Goal: Obtain resource: Download file/media

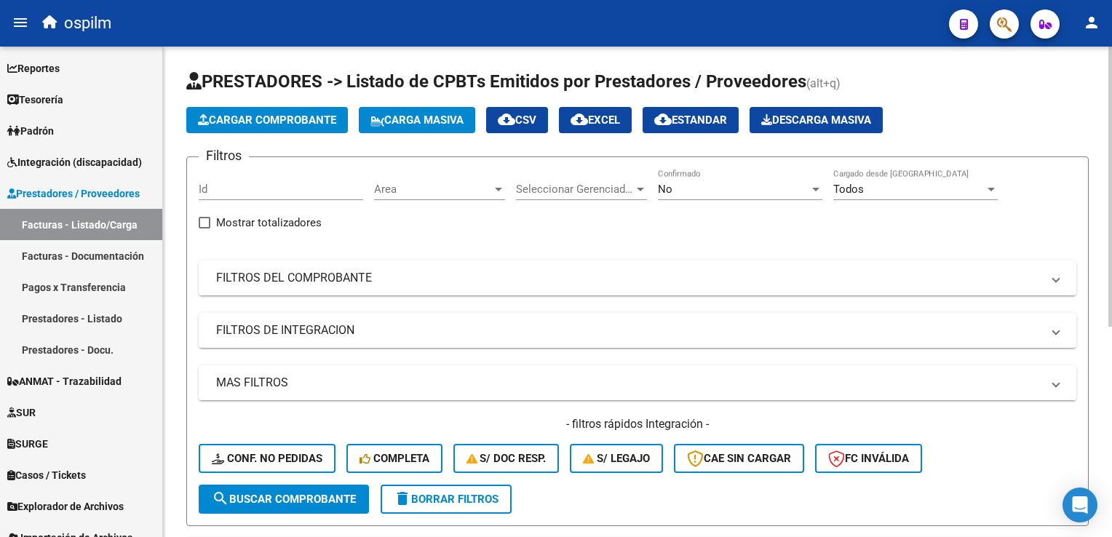
scroll to position [368, 0]
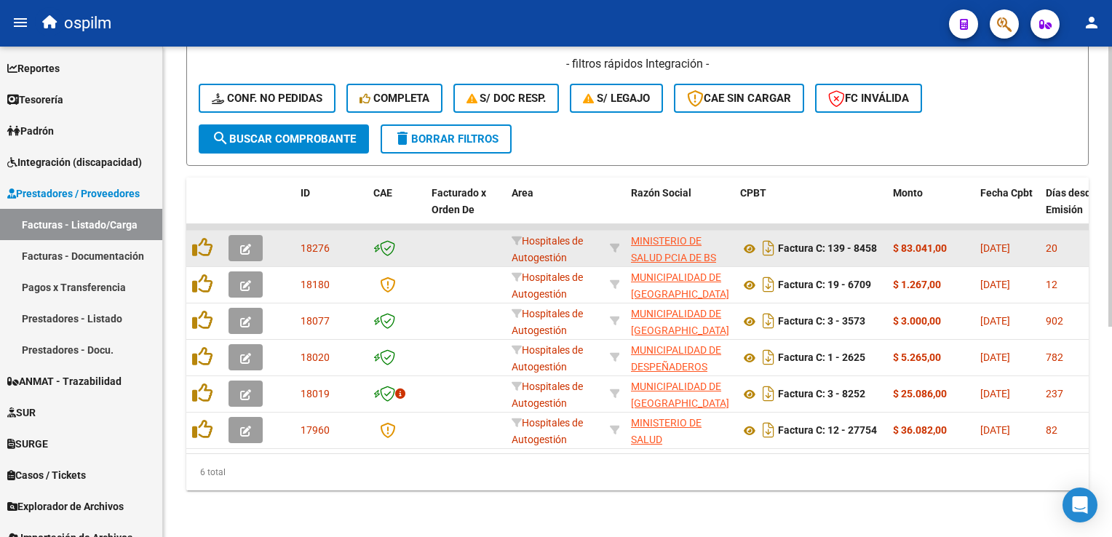
click at [244, 244] on icon "button" at bounding box center [245, 249] width 11 height 11
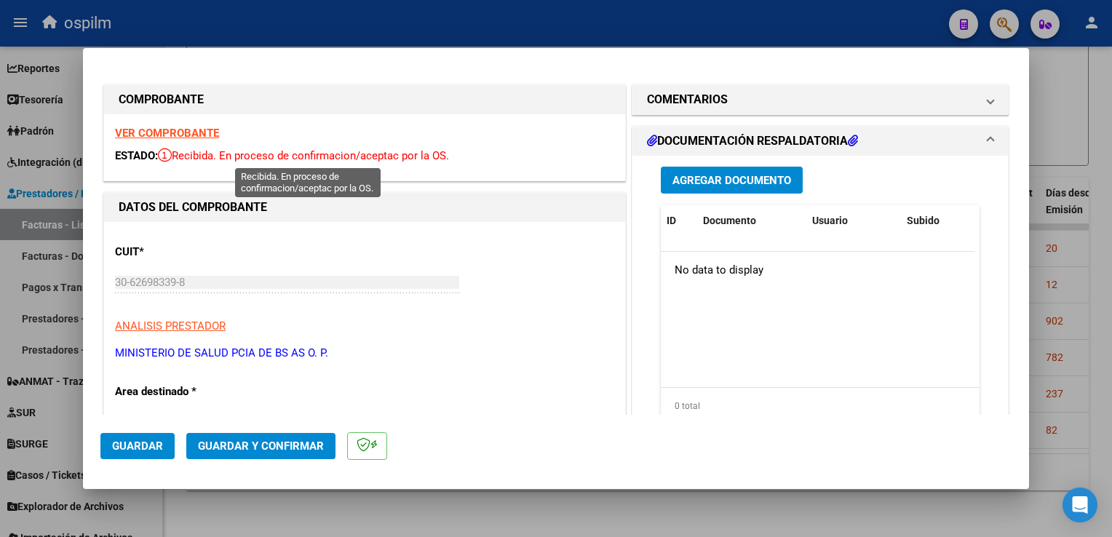
click at [228, 156] on span "Recibida. En proceso de confirmacion/aceptac por la OS." at bounding box center [303, 155] width 291 height 13
click at [1054, 106] on div at bounding box center [556, 268] width 1112 height 537
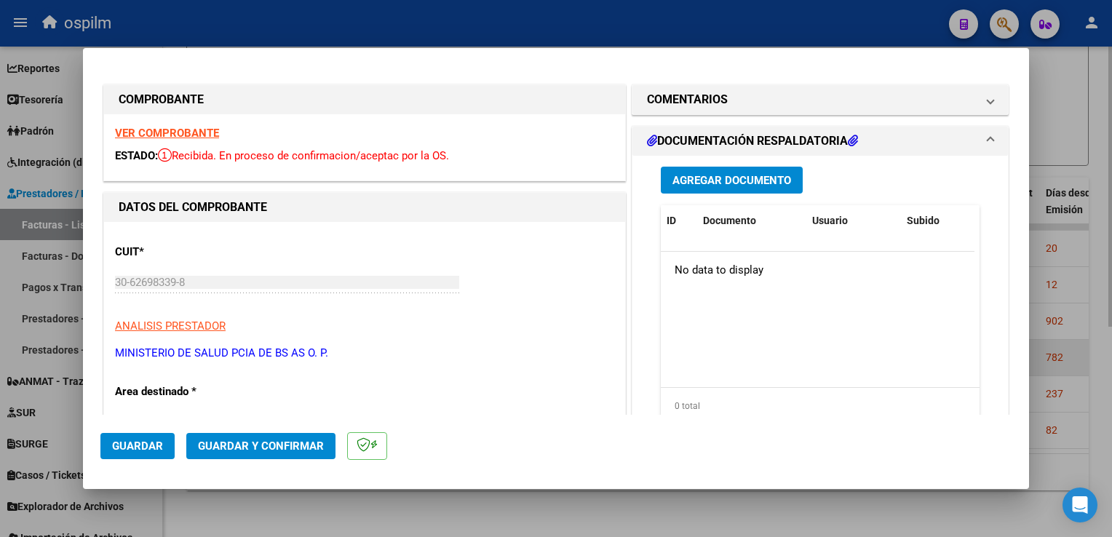
type input "$ 0,00"
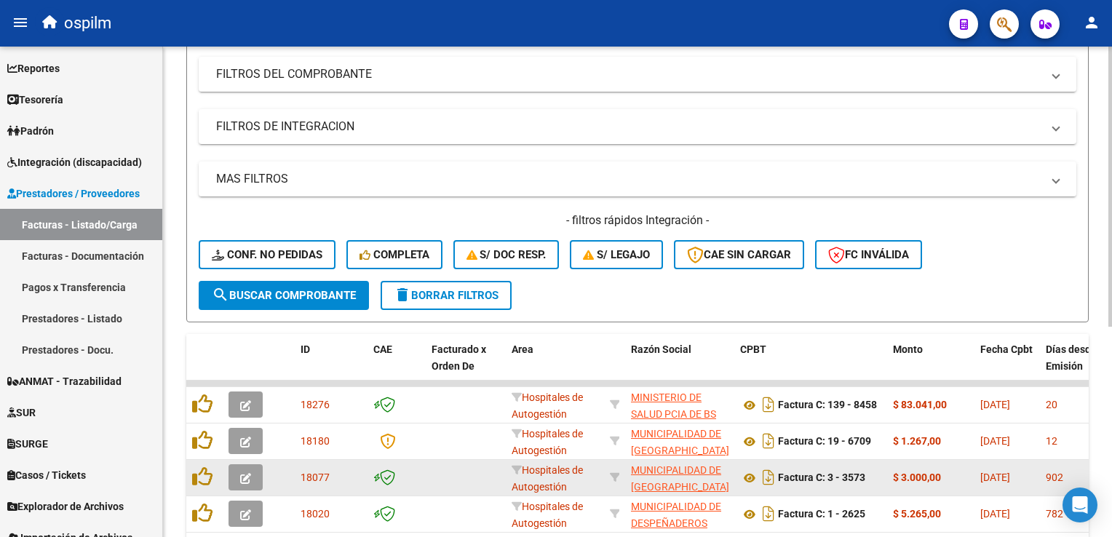
scroll to position [295, 0]
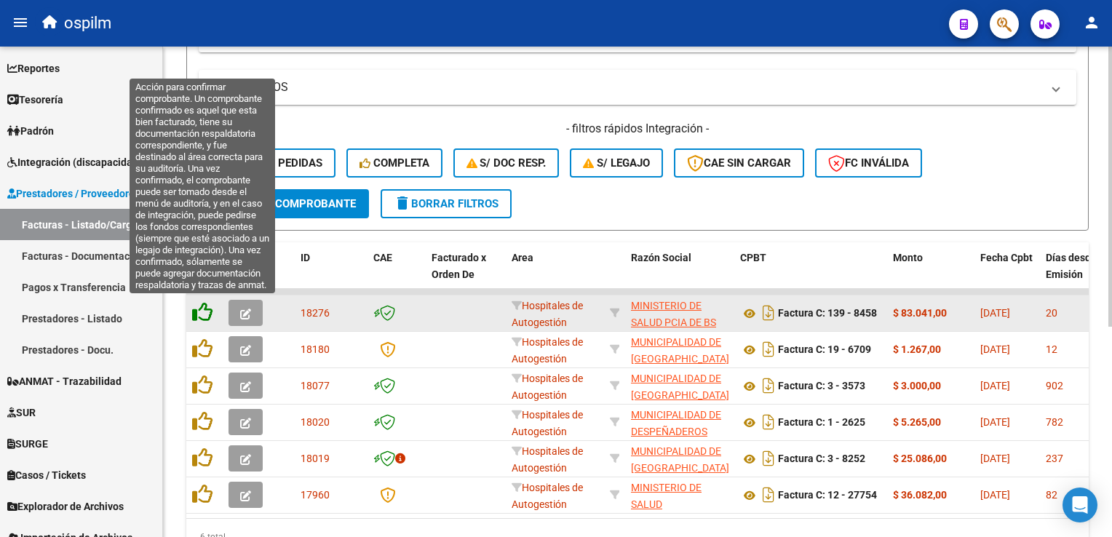
click at [198, 309] on icon at bounding box center [202, 312] width 20 height 20
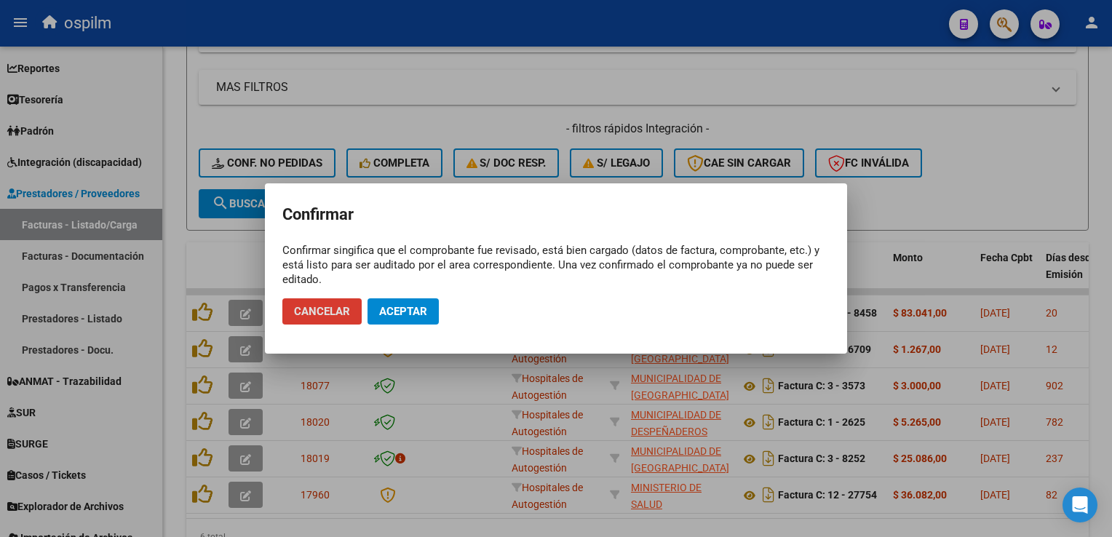
click at [1019, 188] on div at bounding box center [556, 268] width 1112 height 537
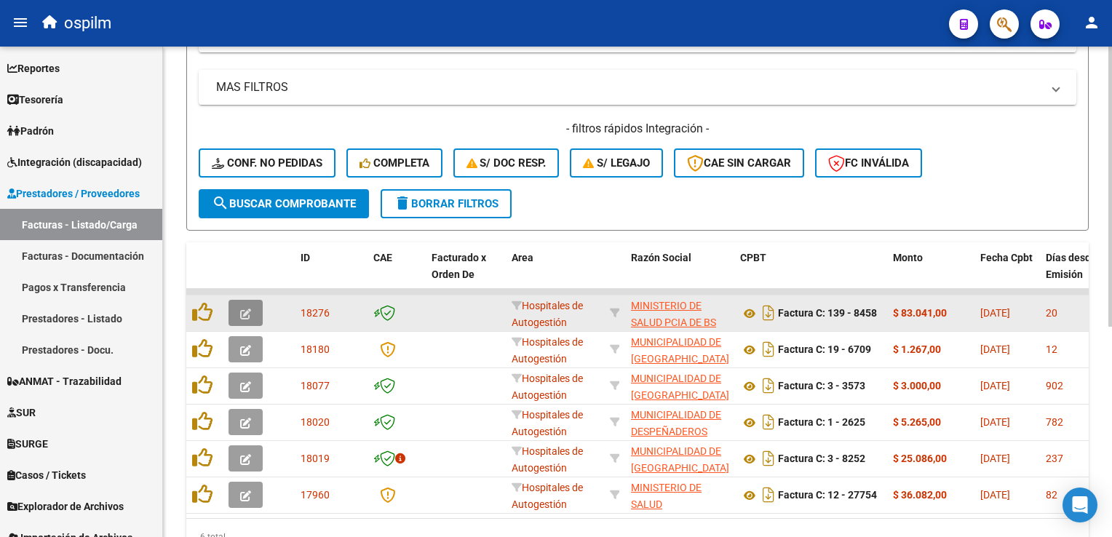
click at [250, 309] on icon "button" at bounding box center [245, 314] width 11 height 11
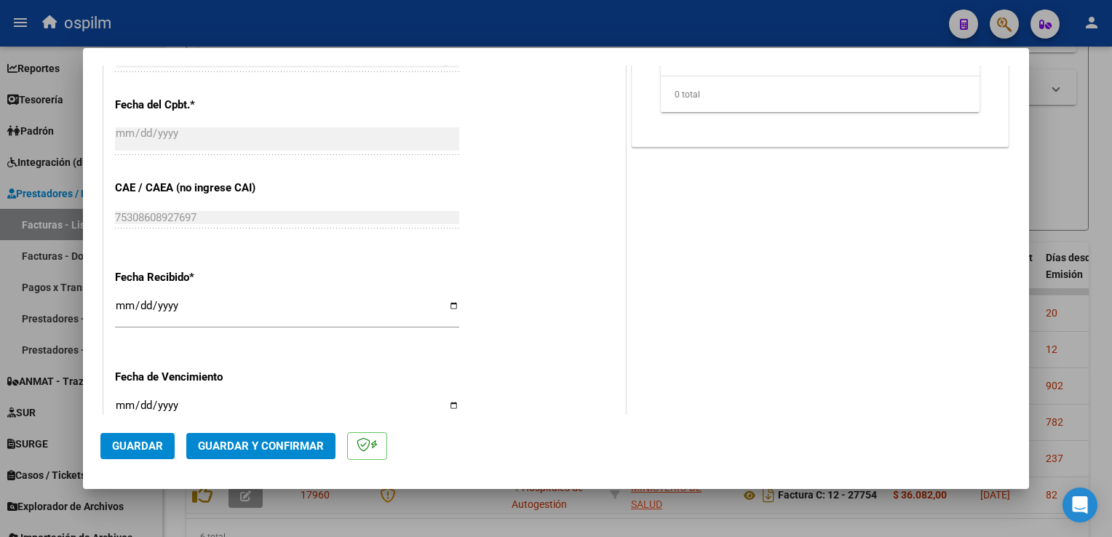
scroll to position [841, 0]
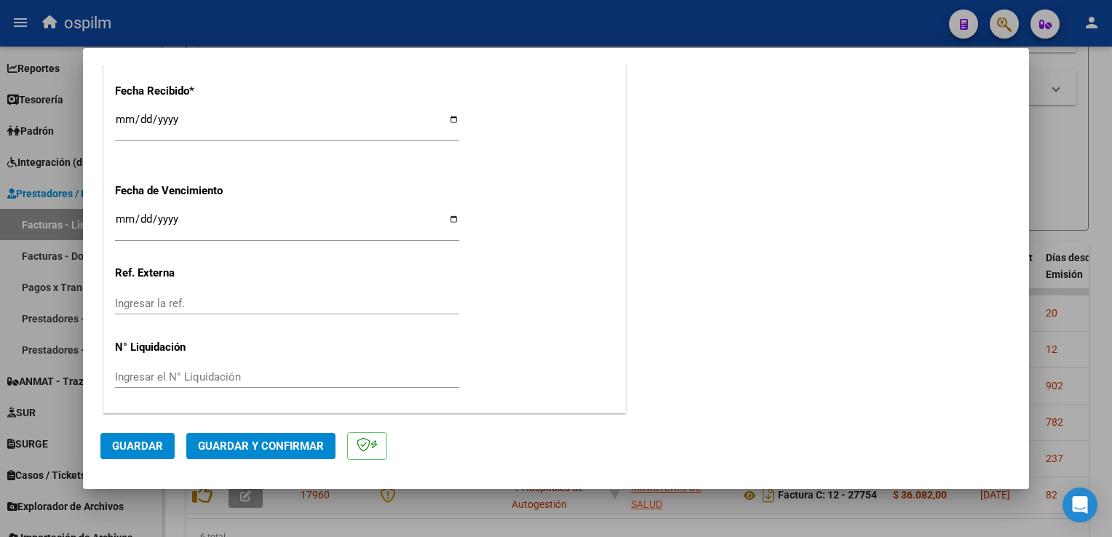
click at [307, 442] on span "Guardar y Confirmar" at bounding box center [261, 445] width 126 height 13
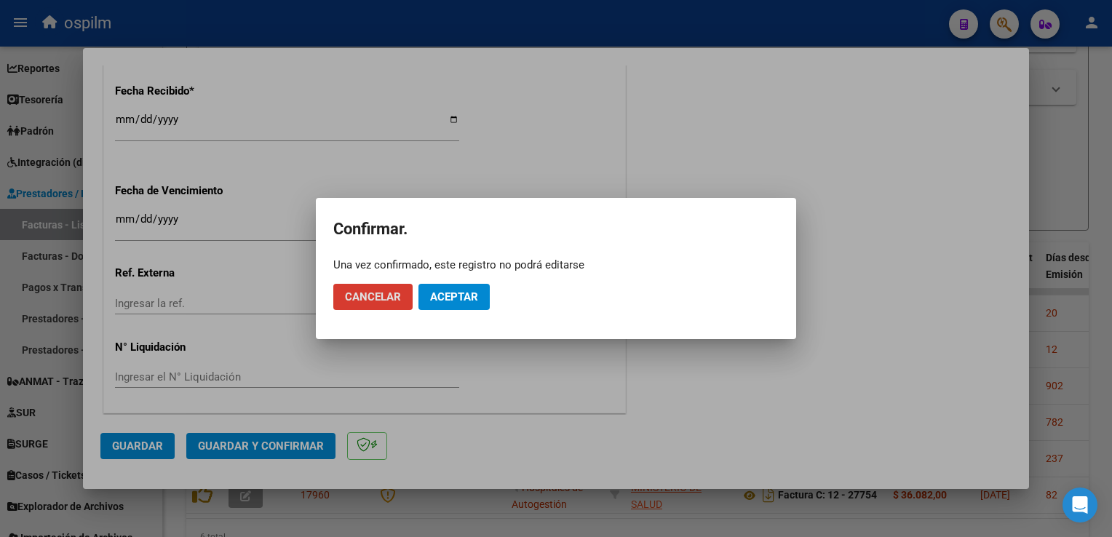
click at [463, 301] on span "Aceptar" at bounding box center [454, 296] width 48 height 13
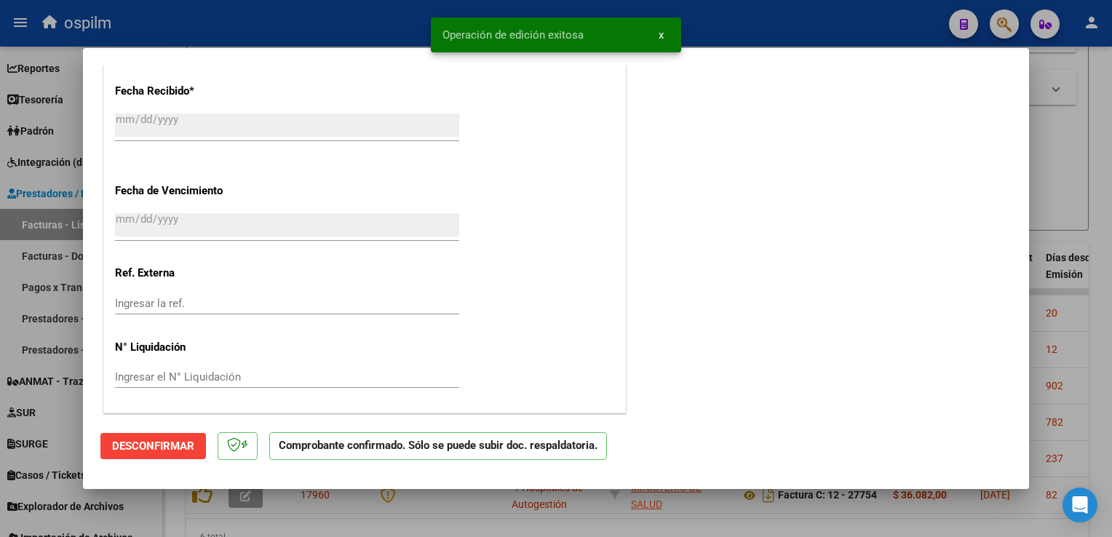
click at [1061, 186] on div at bounding box center [556, 268] width 1112 height 537
type input "$ 0,00"
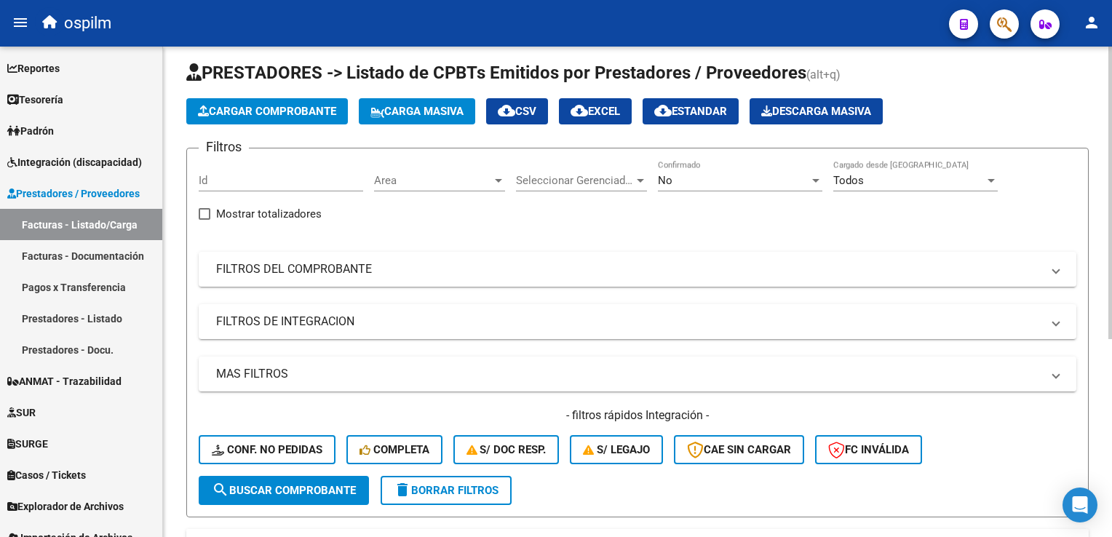
scroll to position [0, 0]
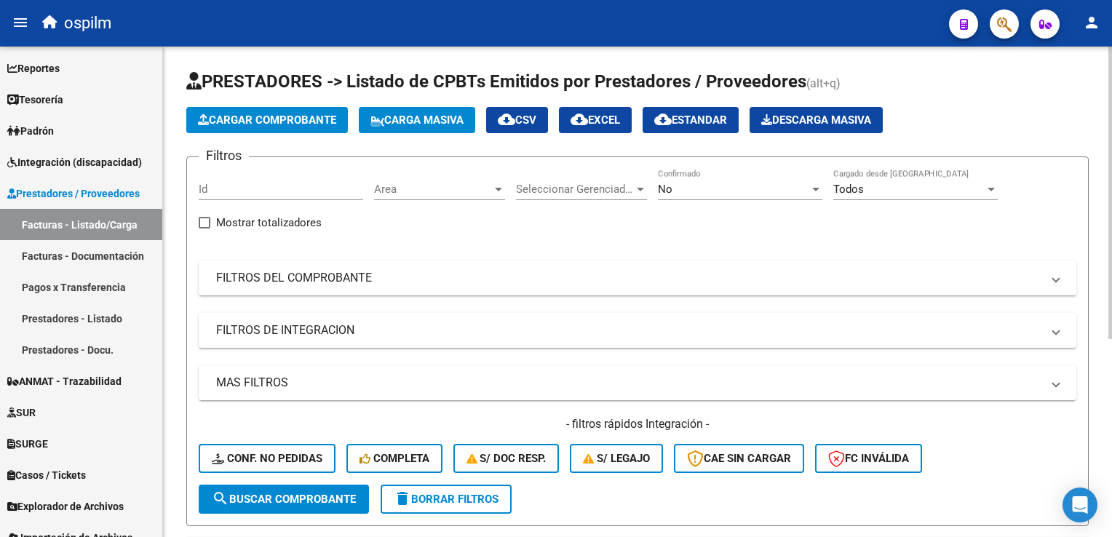
click at [480, 181] on div "Area Area" at bounding box center [439, 184] width 131 height 31
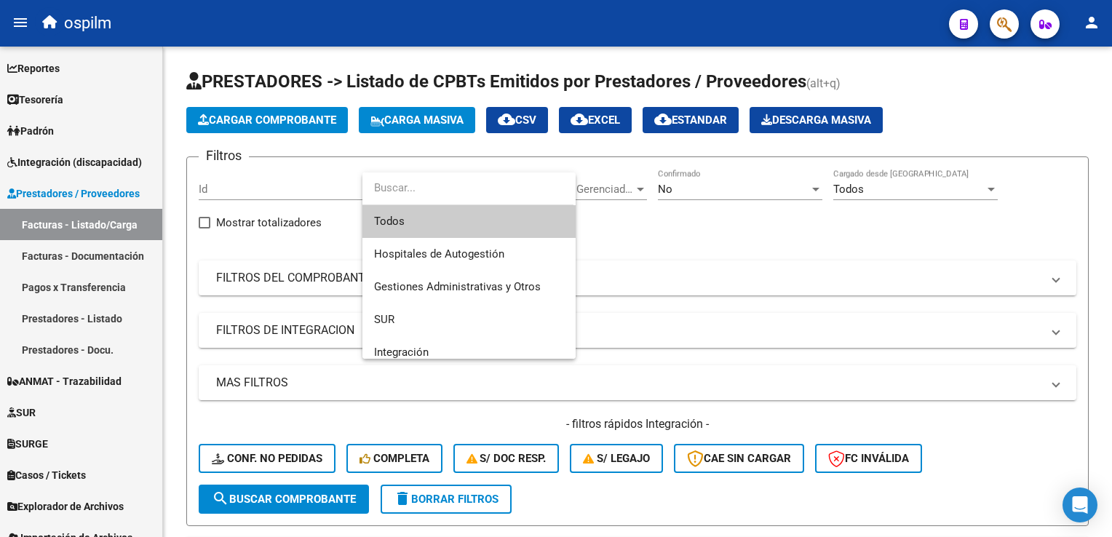
click at [765, 284] on div at bounding box center [556, 268] width 1112 height 537
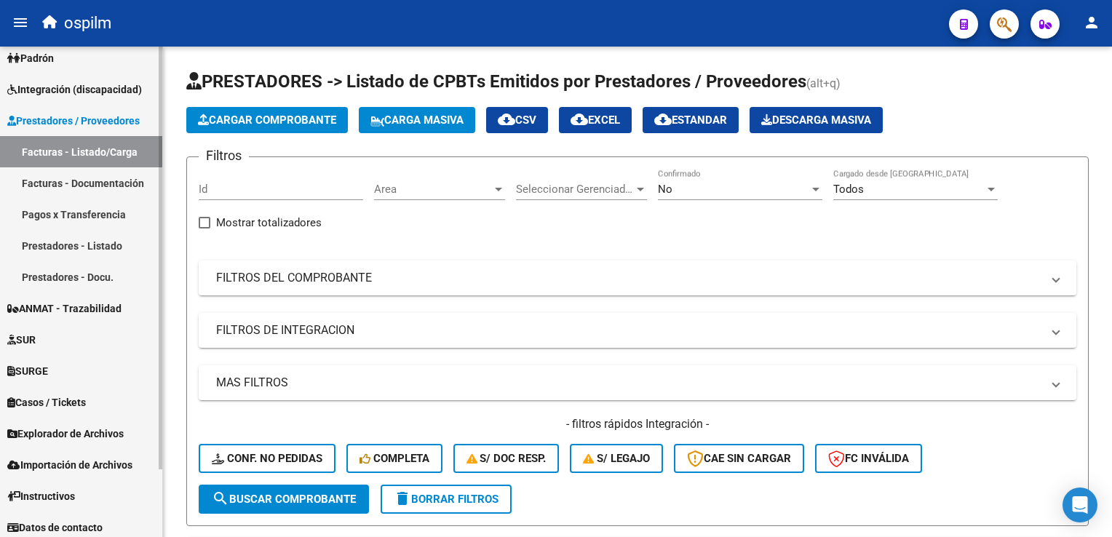
click at [100, 179] on link "Facturas - Documentación" at bounding box center [81, 182] width 162 height 31
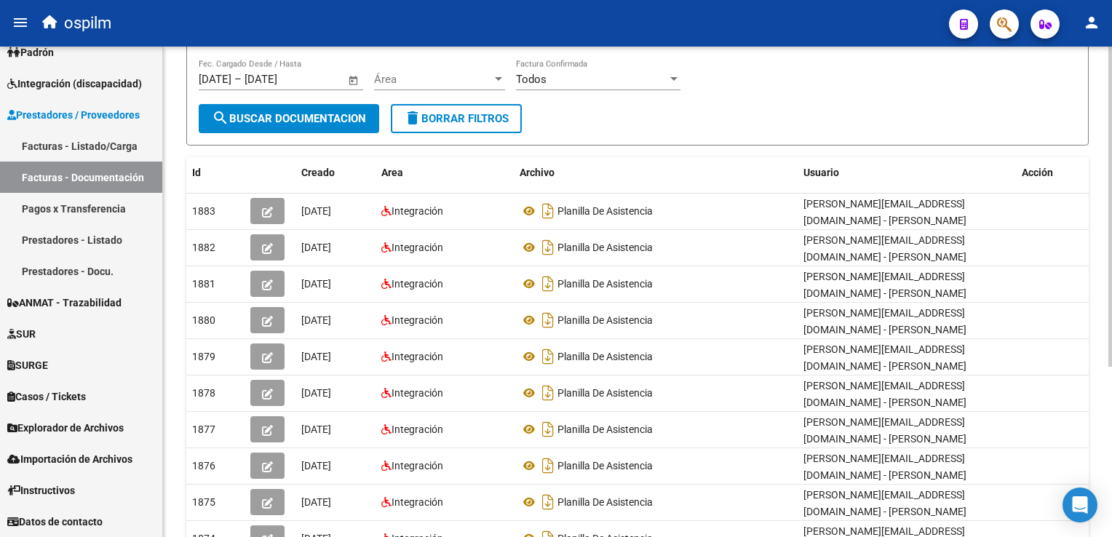
scroll to position [260, 0]
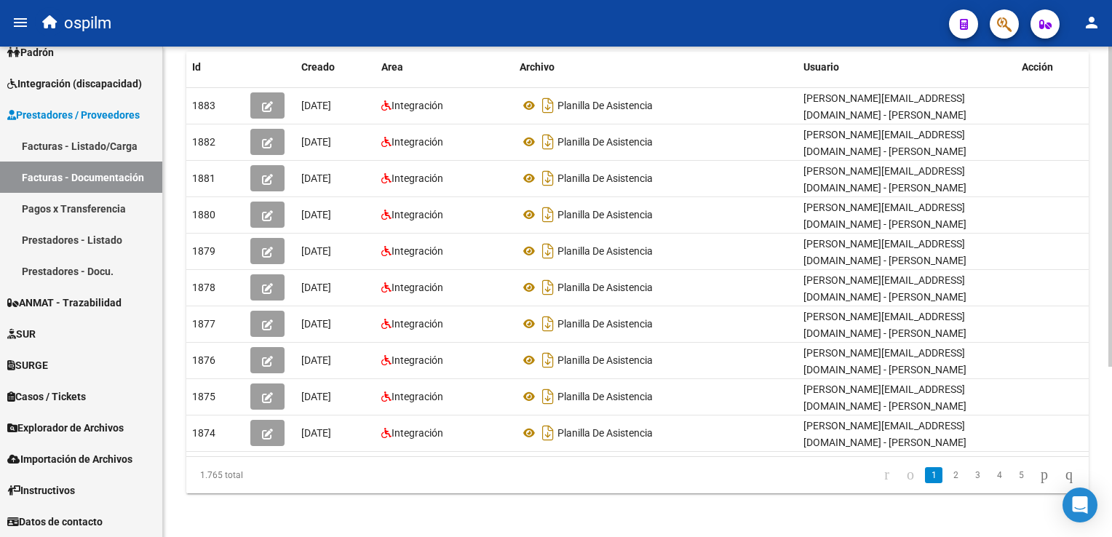
click at [1111, 506] on html "menu ospilm person Firma Express Reportes SUR Expedientes Internos Movimiento d…" at bounding box center [556, 268] width 1112 height 537
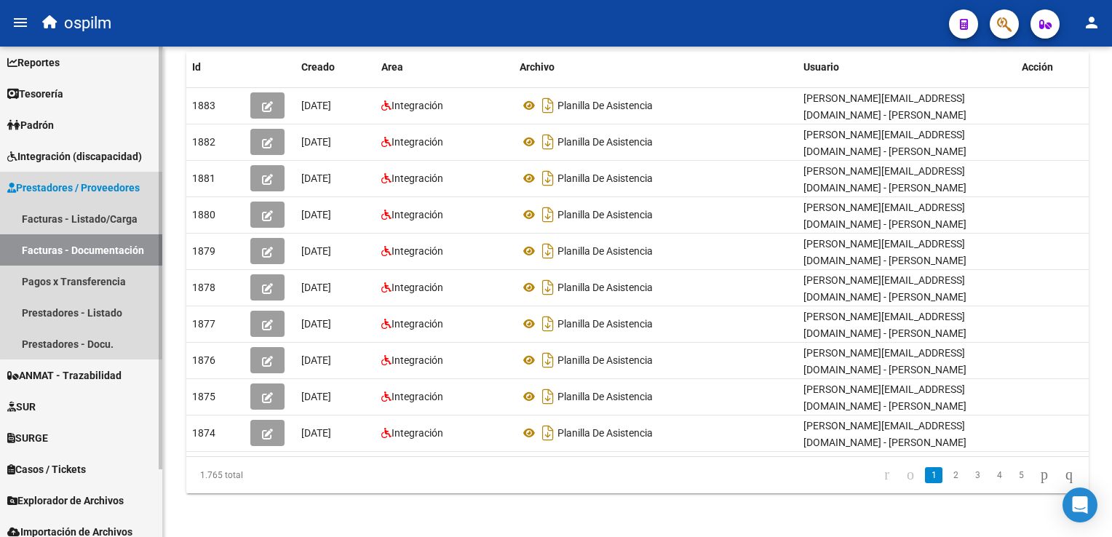
click at [111, 190] on span "Prestadores / Proveedores" at bounding box center [73, 188] width 132 height 16
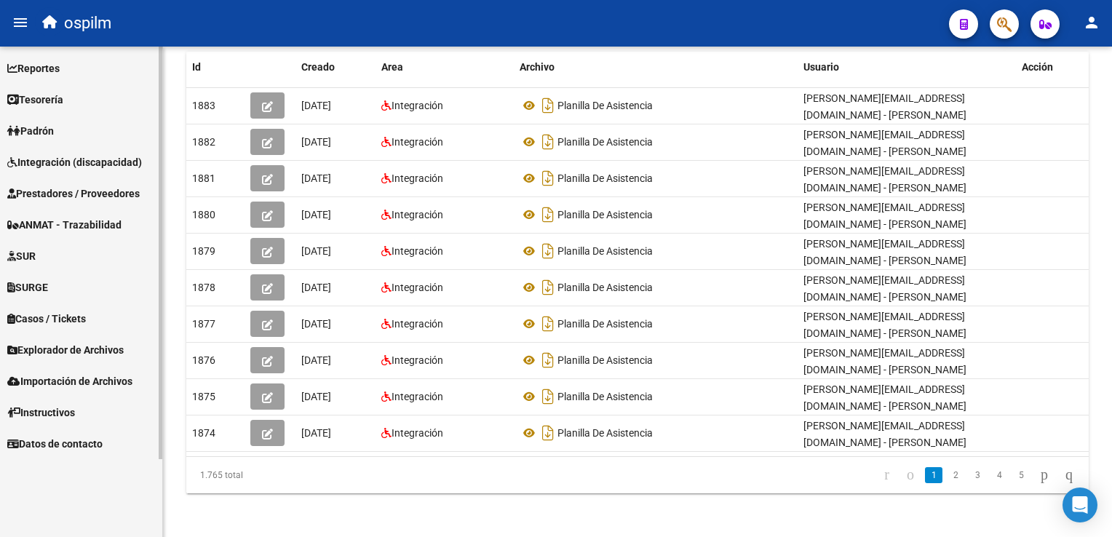
scroll to position [0, 0]
click at [111, 190] on span "Prestadores / Proveedores" at bounding box center [73, 194] width 132 height 16
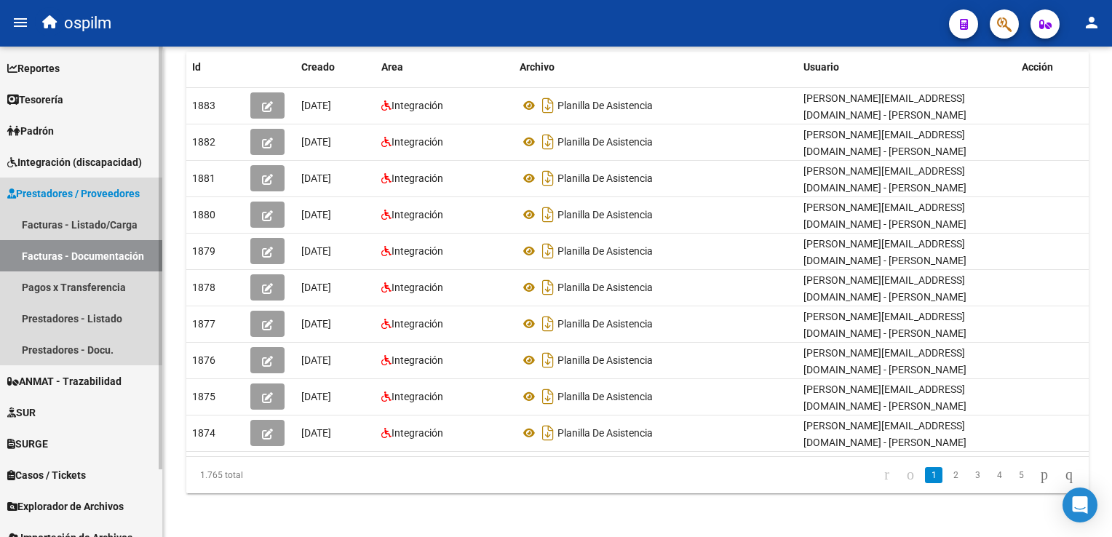
click at [103, 263] on link "Facturas - Documentación" at bounding box center [81, 255] width 162 height 31
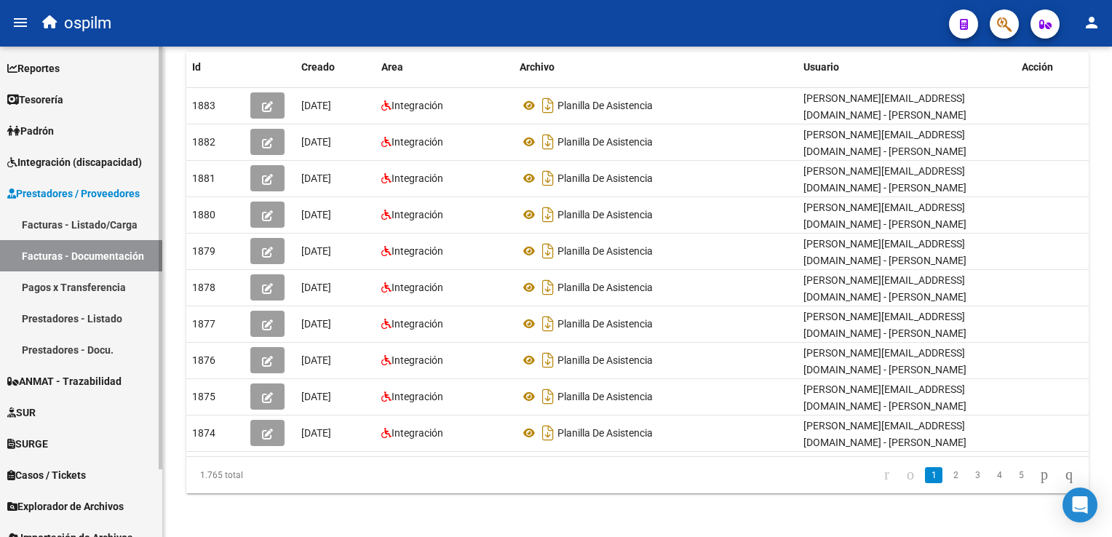
drag, startPoint x: 103, startPoint y: 263, endPoint x: 93, endPoint y: 260, distance: 10.8
click at [93, 260] on link "Facturas - Documentación" at bounding box center [81, 255] width 162 height 31
click at [92, 260] on link "Facturas - Documentación" at bounding box center [81, 255] width 162 height 31
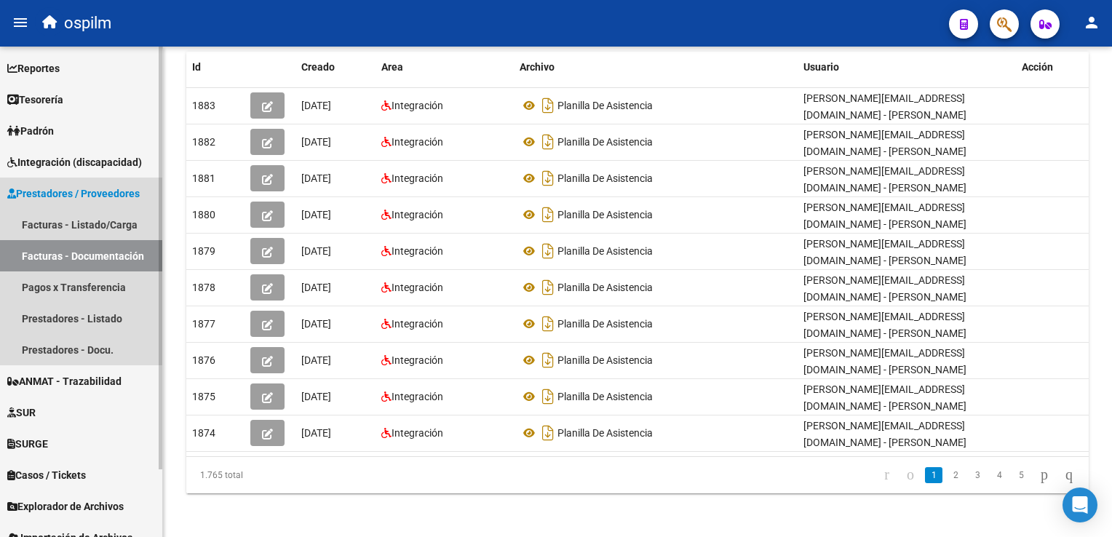
click at [92, 260] on link "Facturas - Documentación" at bounding box center [81, 255] width 162 height 31
click at [31, 194] on span "Prestadores / Proveedores" at bounding box center [73, 194] width 132 height 16
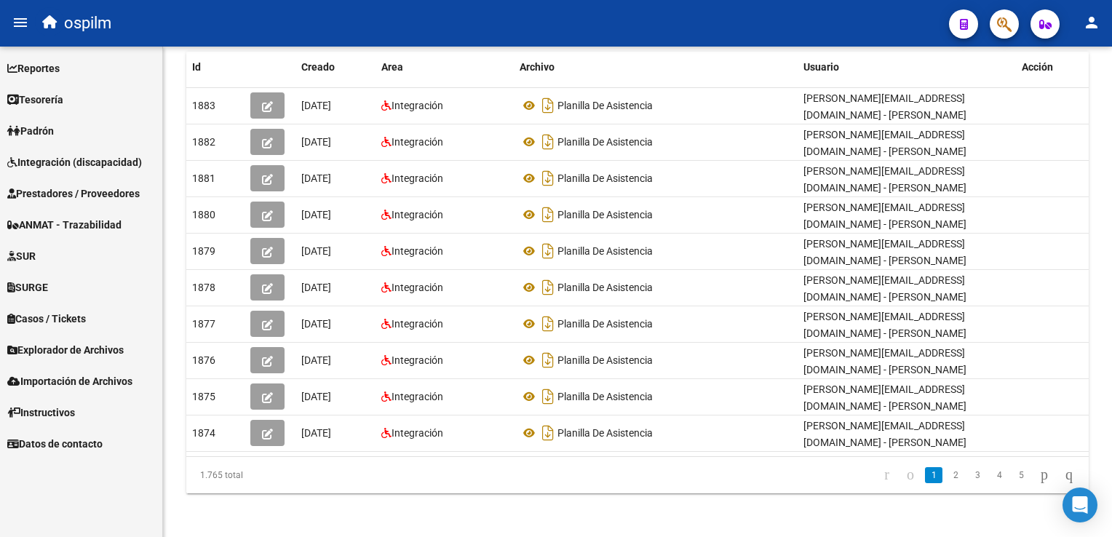
click at [13, 194] on icon at bounding box center [11, 193] width 9 height 10
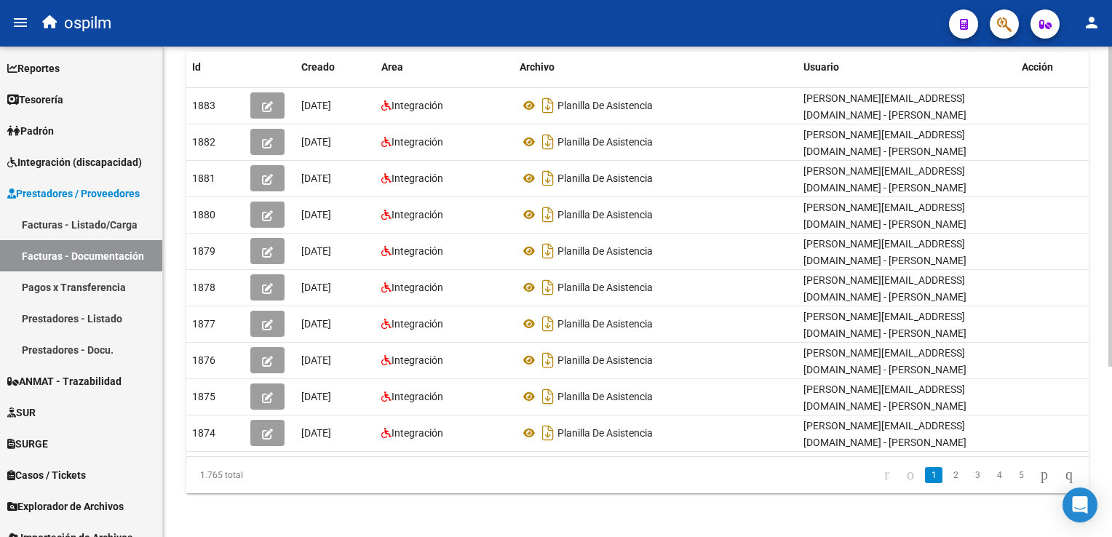
drag, startPoint x: 510, startPoint y: 506, endPoint x: 523, endPoint y: 505, distance: 13.2
click at [510, 506] on div "PRESTADORES -> Comprobantes - Documentación Respaldatoria cloud_download Export…" at bounding box center [637, 163] width 949 height 754
drag, startPoint x: 793, startPoint y: 509, endPoint x: 808, endPoint y: 503, distance: 16.6
click at [808, 503] on div "PRESTADORES -> Comprobantes - Documentación Respaldatoria cloud_download Export…" at bounding box center [637, 163] width 949 height 754
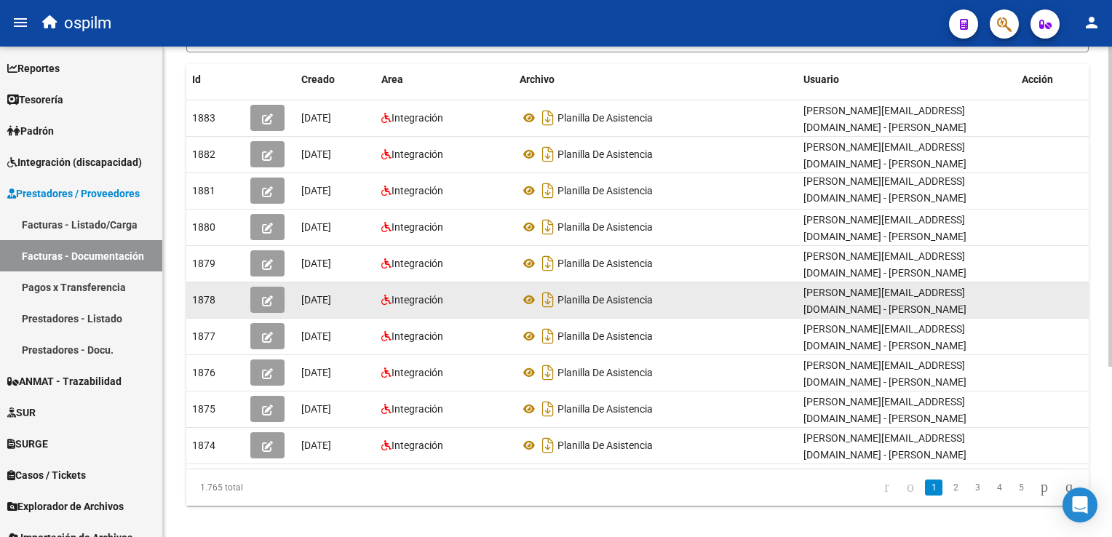
scroll to position [260, 0]
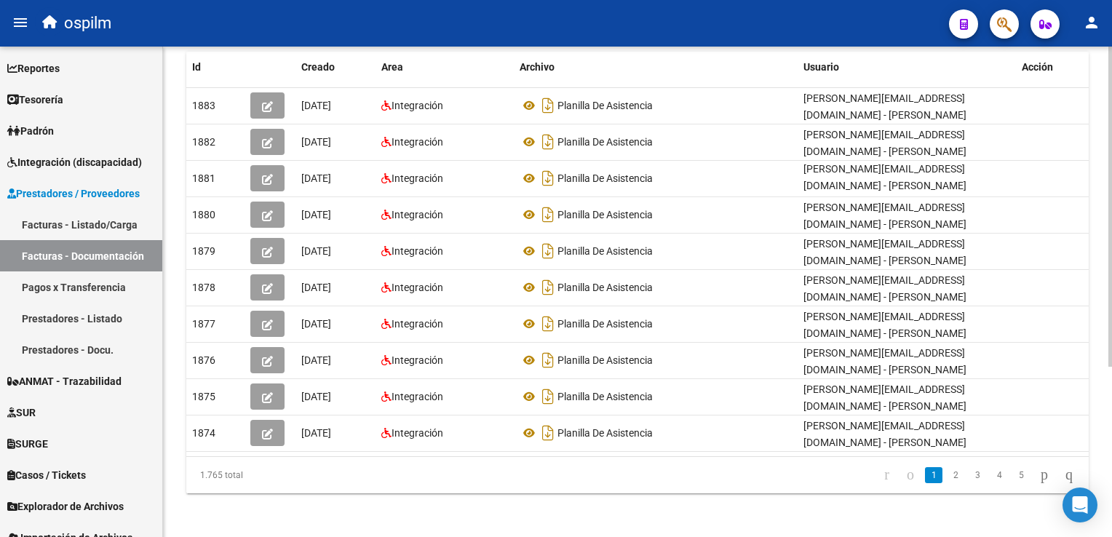
click at [783, 503] on div "PRESTADORES -> Comprobantes - Documentación Respaldatoria cloud_download Export…" at bounding box center [637, 163] width 949 height 754
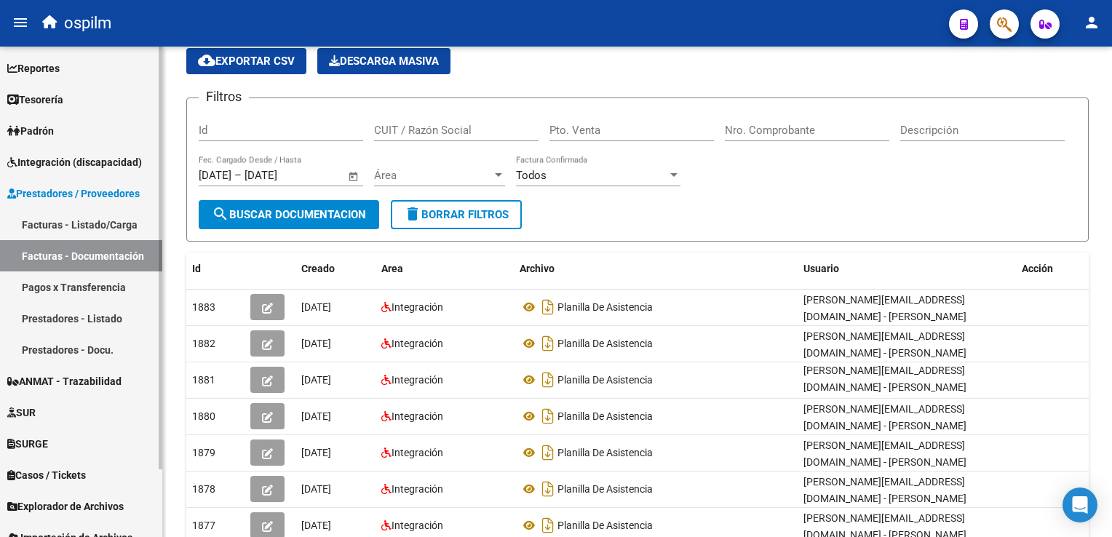
scroll to position [0, 0]
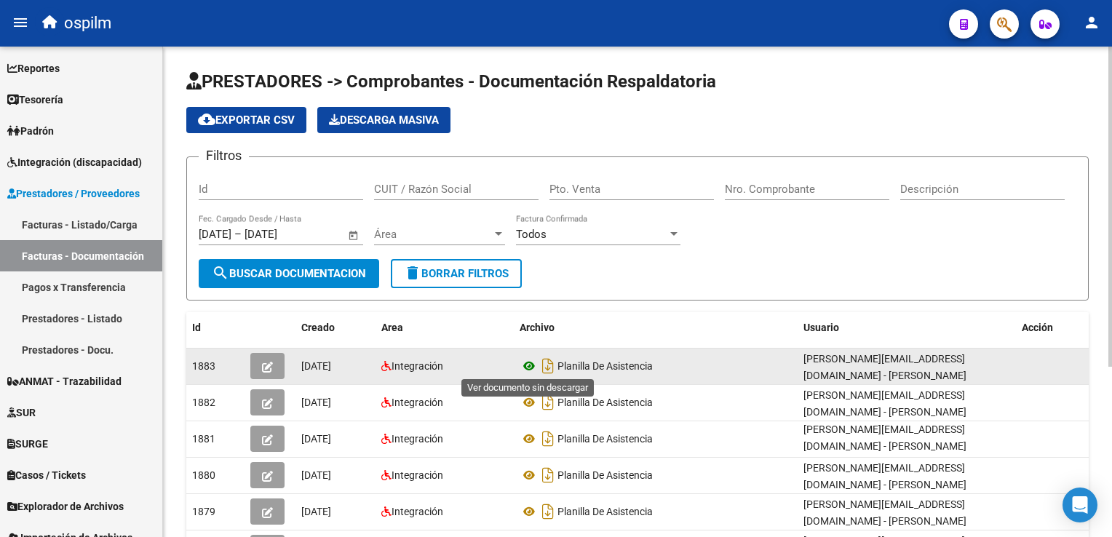
click at [526, 369] on icon at bounding box center [529, 365] width 19 height 17
